Goal: Check status: Check status

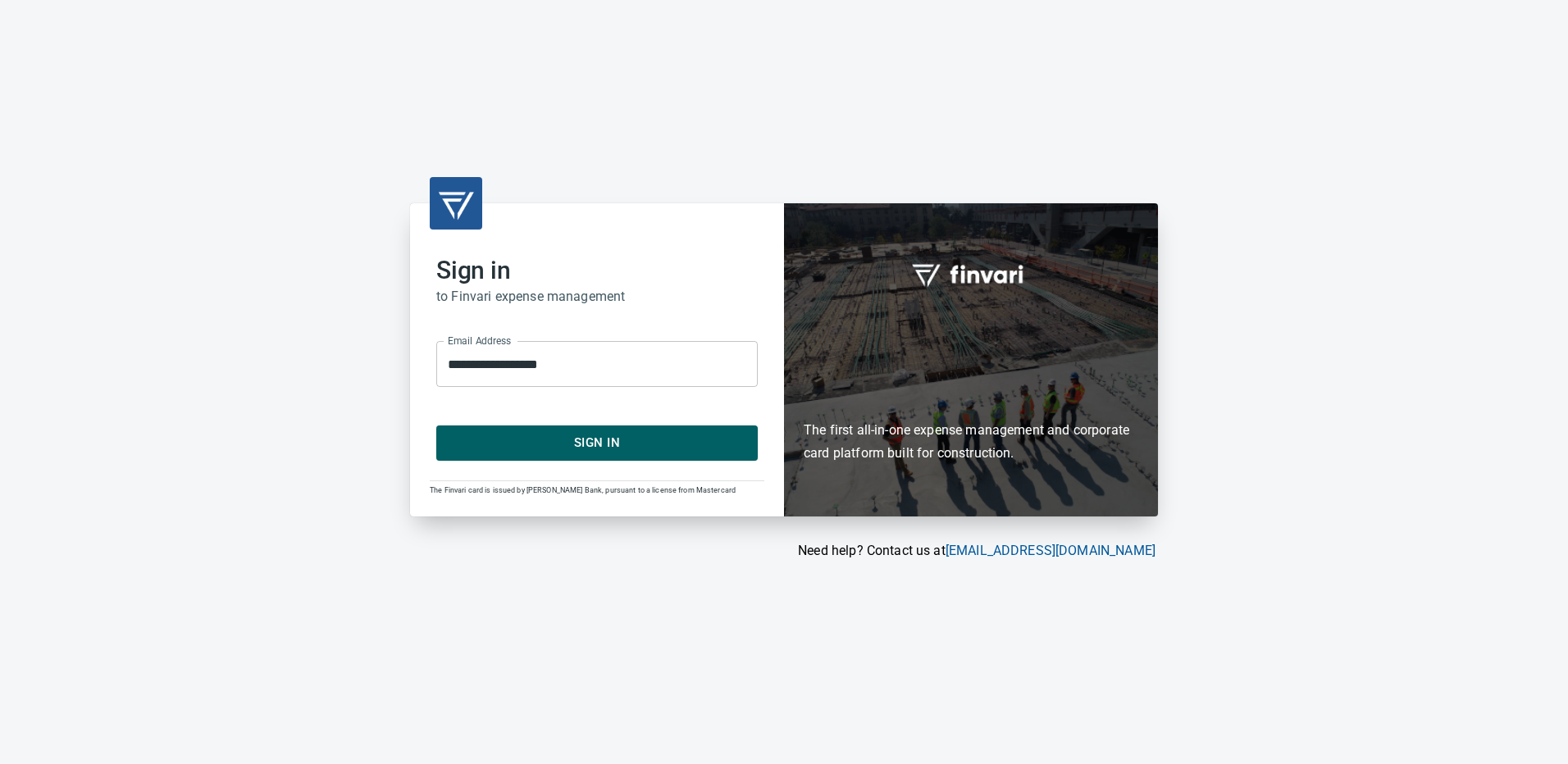
click at [594, 454] on button "Sign In" at bounding box center [596, 442] width 322 height 34
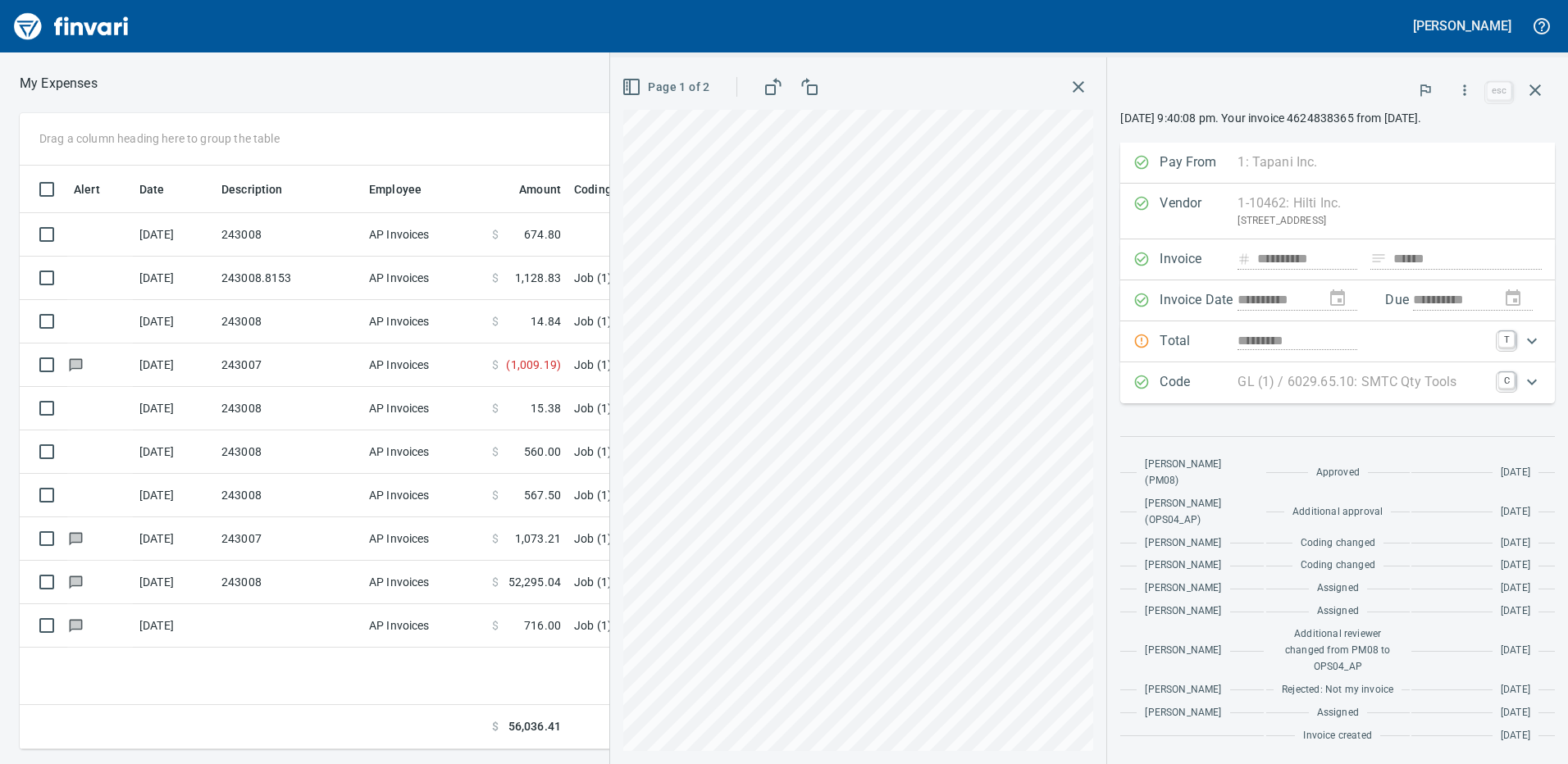
scroll to position [572, 1107]
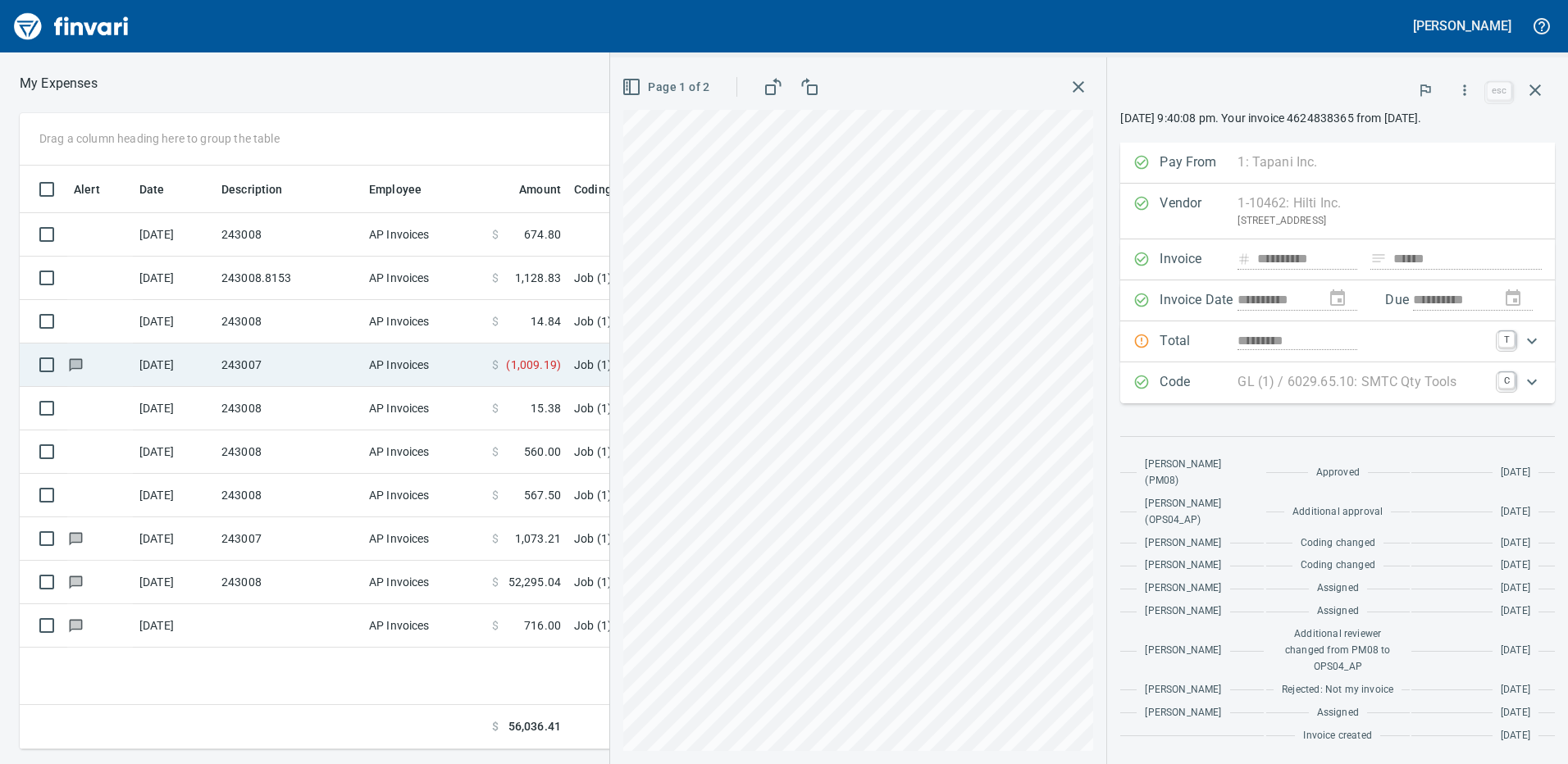
click at [308, 365] on td "243007" at bounding box center [288, 365] width 148 height 43
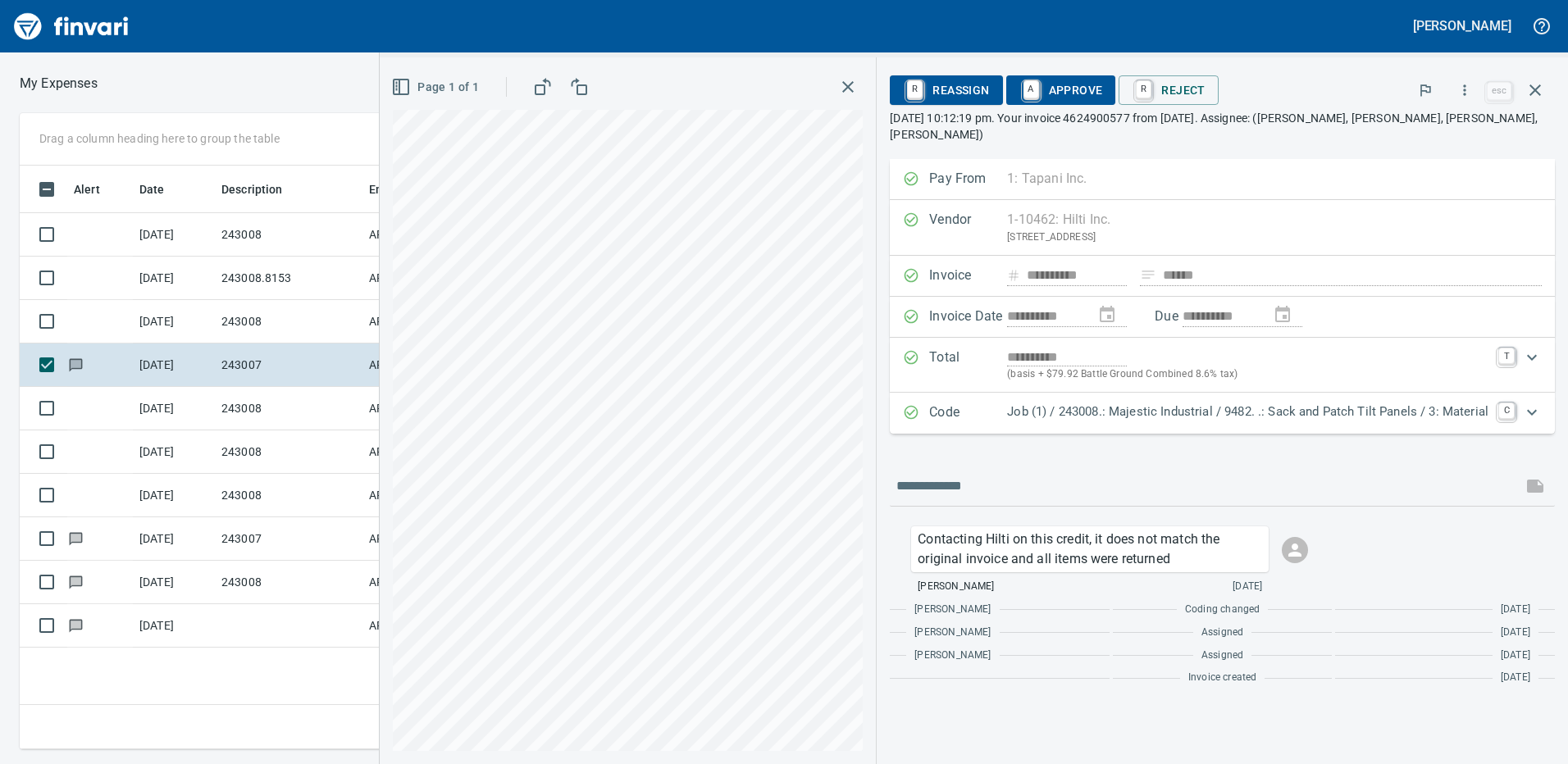
click at [848, 83] on icon "button" at bounding box center [848, 87] width 20 height 20
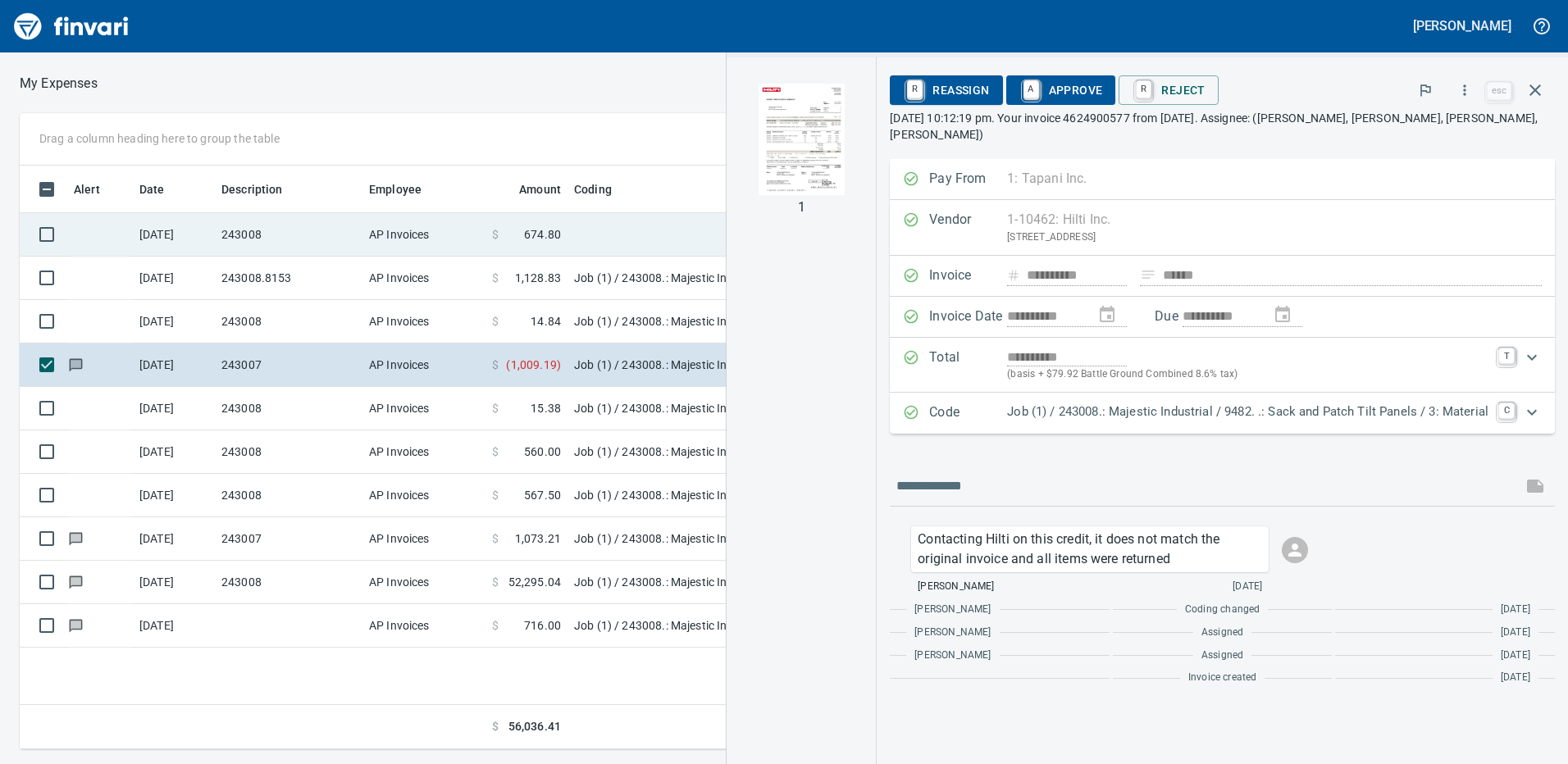
click at [417, 228] on td "AP Invoices" at bounding box center [424, 234] width 123 height 43
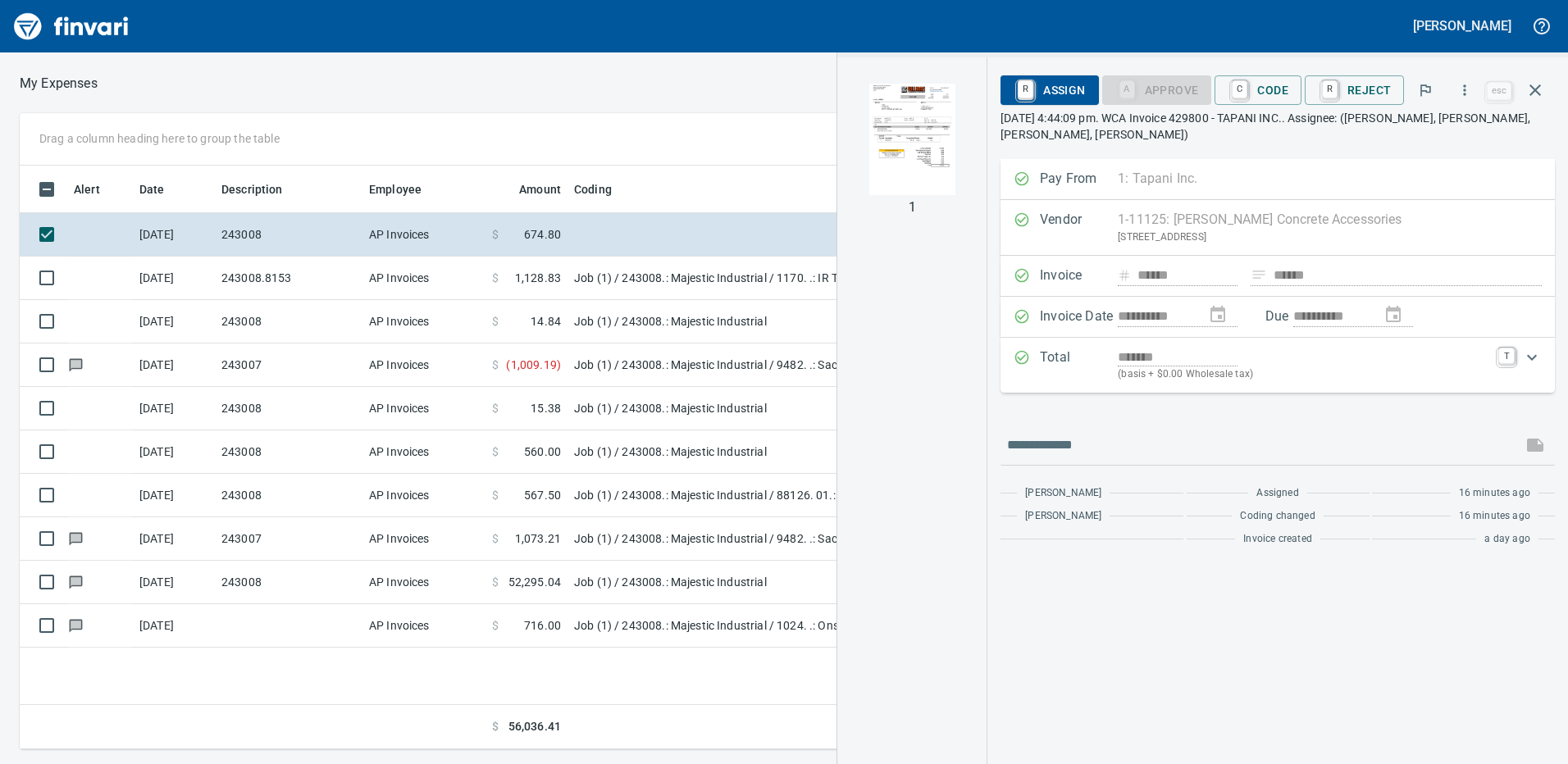
click at [912, 120] on img "button" at bounding box center [912, 140] width 111 height 111
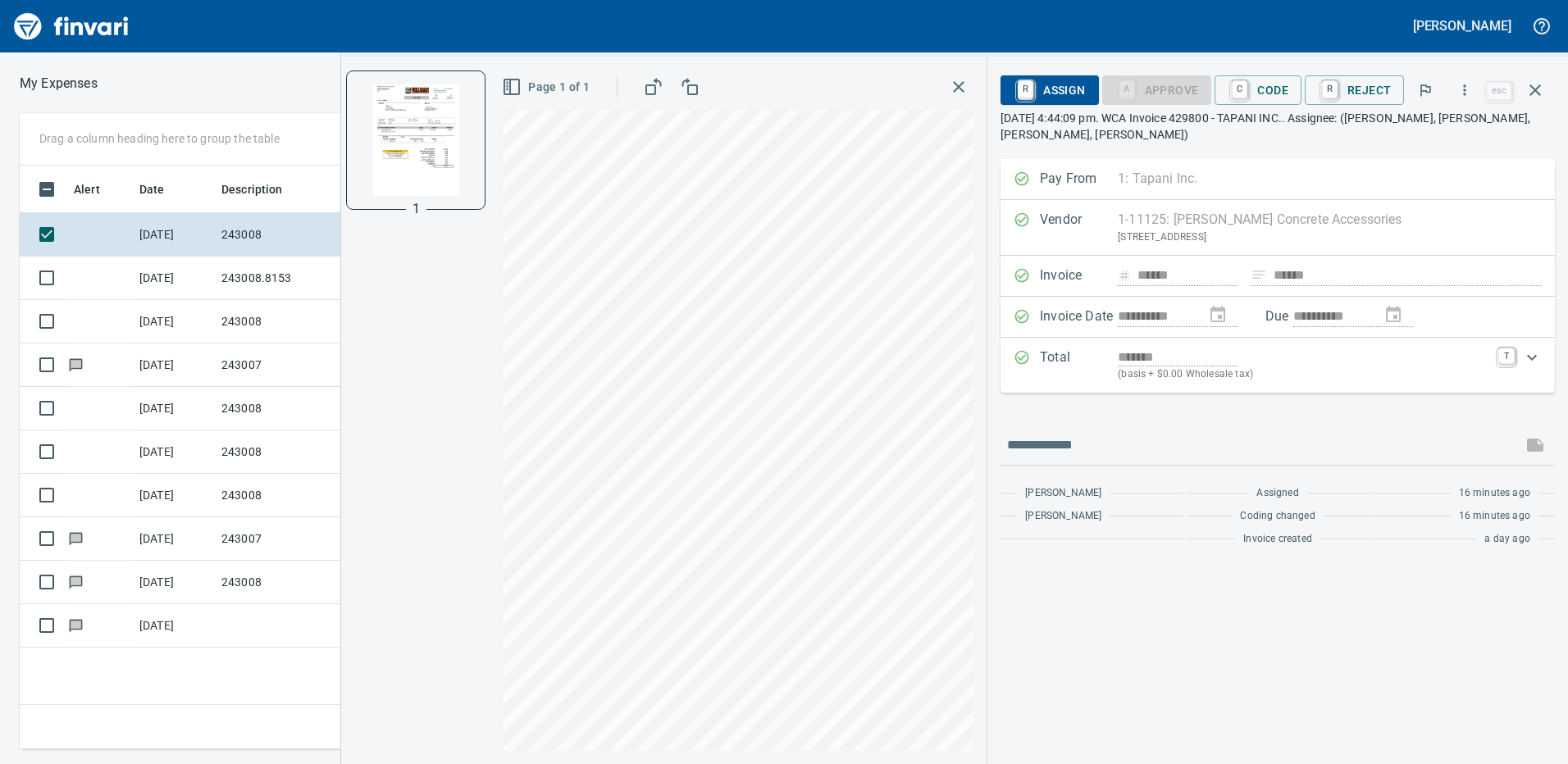
click at [978, 381] on div "Page 1 of 1" at bounding box center [739, 410] width 497 height 706
click at [955, 90] on icon "button" at bounding box center [959, 87] width 20 height 20
